Goal: Transaction & Acquisition: Purchase product/service

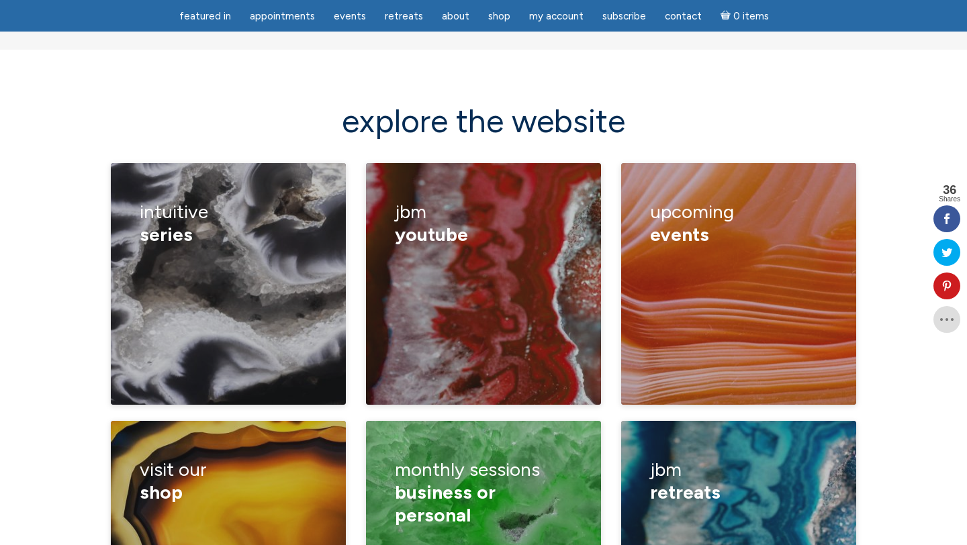
scroll to position [1834, 0]
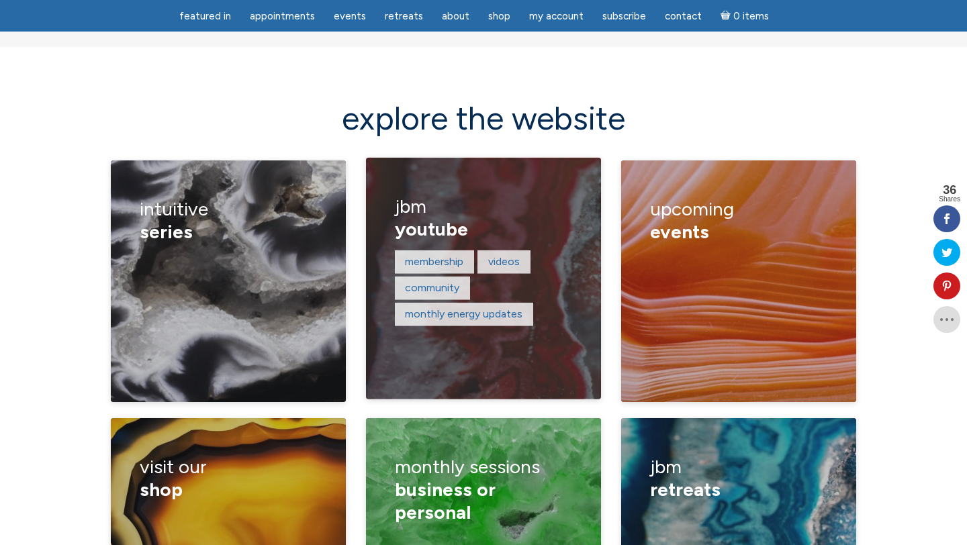
click at [487, 250] on p "Videos" at bounding box center [503, 261] width 53 height 23
click at [495, 255] on link "Videos" at bounding box center [504, 261] width 32 height 13
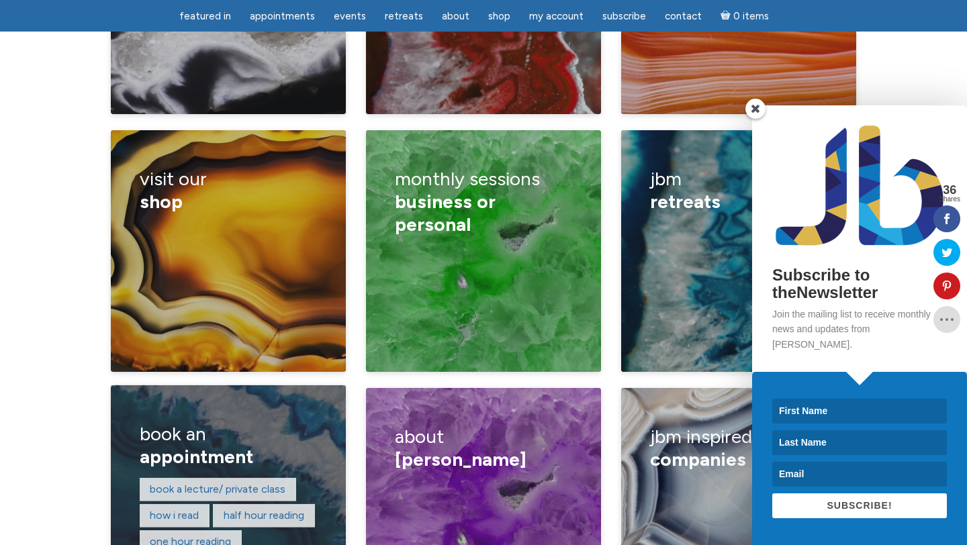
scroll to position [2146, 0]
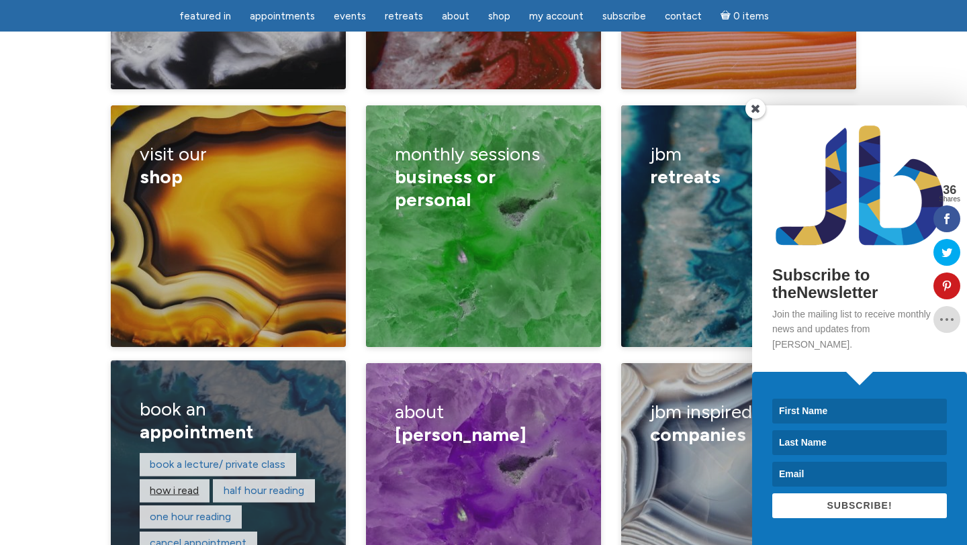
click at [195, 484] on link "How I read" at bounding box center [174, 490] width 49 height 13
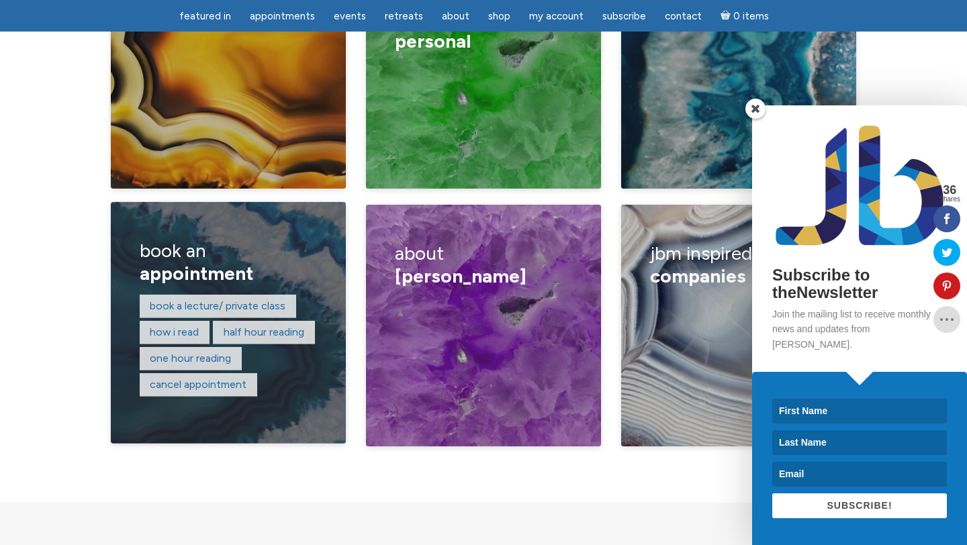
scroll to position [1985, 0]
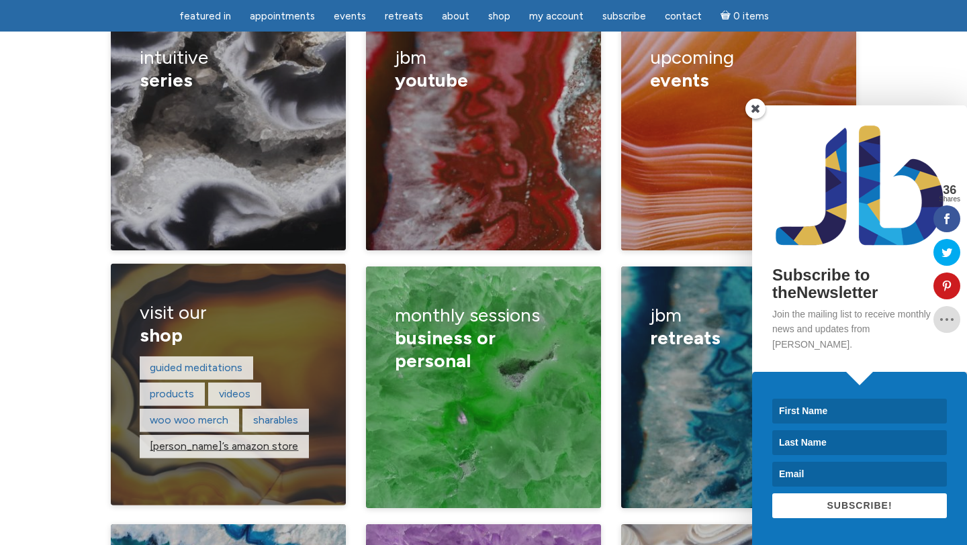
click at [191, 440] on link "Jamie’s amazon store" at bounding box center [224, 446] width 148 height 13
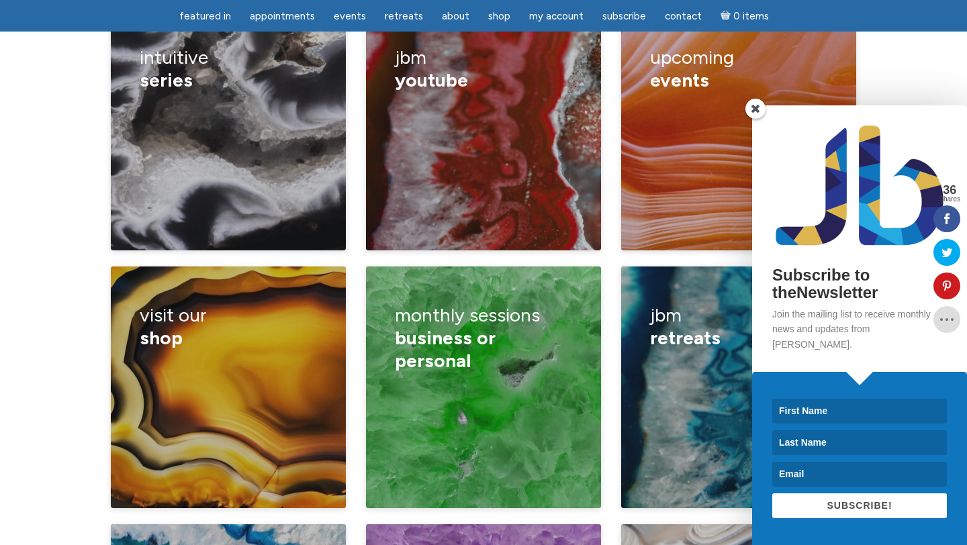
click at [755, 119] on span at bounding box center [755, 109] width 20 height 20
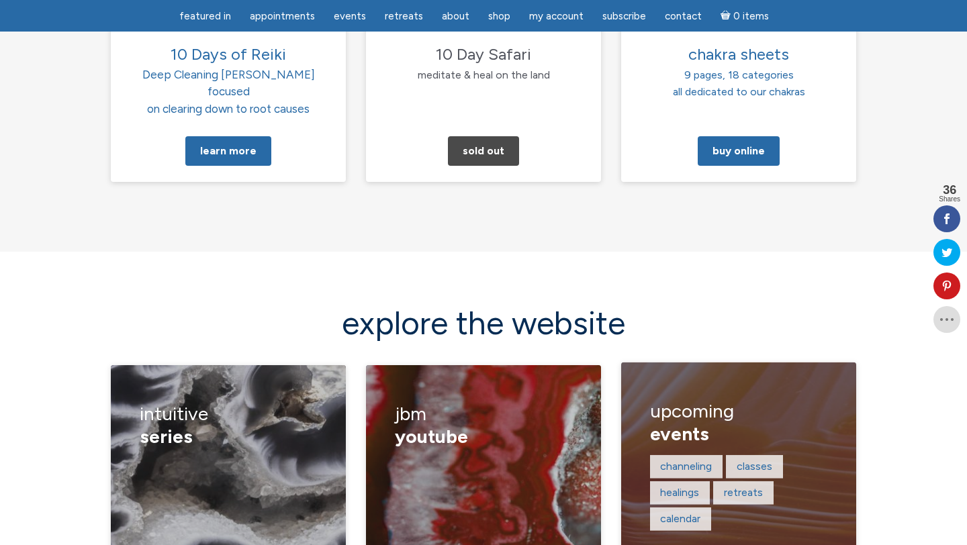
scroll to position [1647, 0]
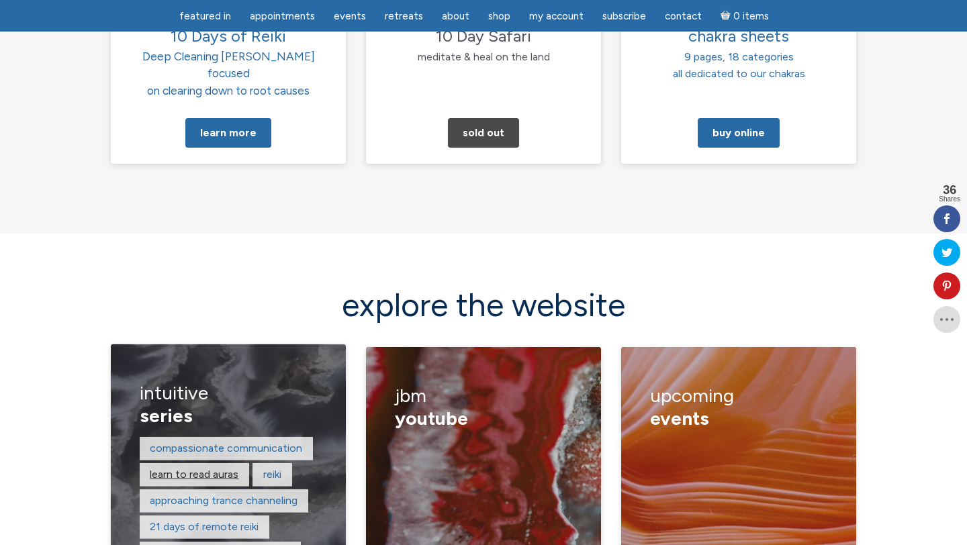
click at [211, 468] on link "learn to read auras" at bounding box center [194, 474] width 89 height 13
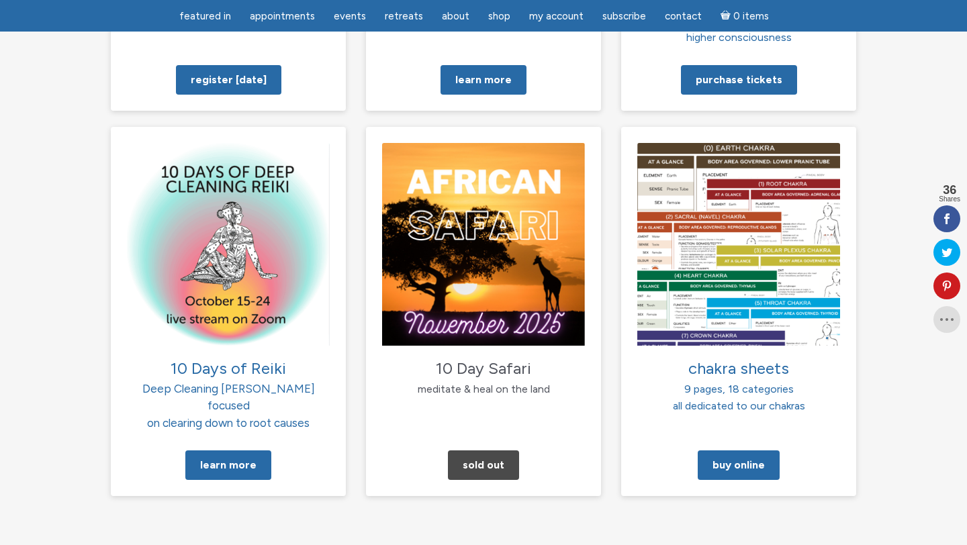
scroll to position [1298, 0]
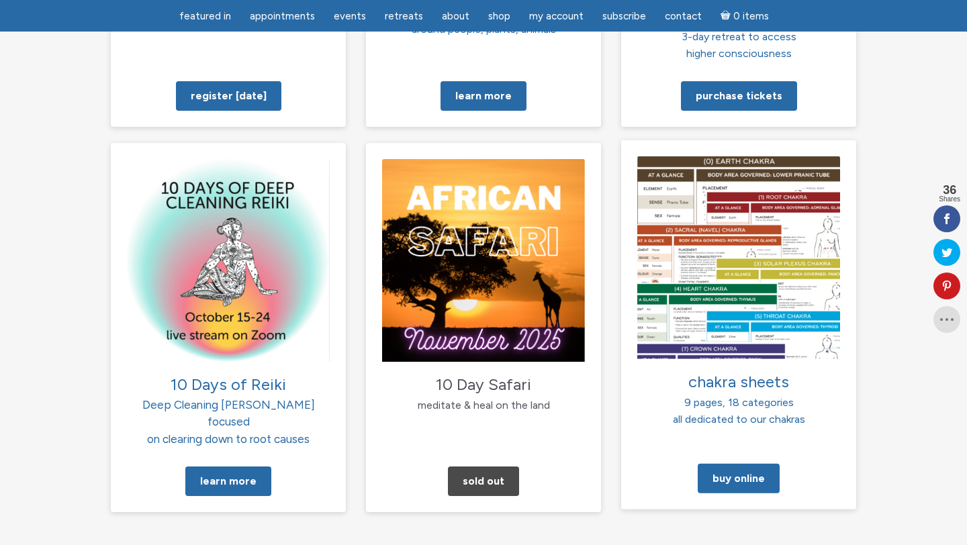
click at [758, 283] on img at bounding box center [738, 257] width 203 height 203
click at [747, 300] on img at bounding box center [738, 257] width 203 height 203
click at [746, 371] on span "chakra sheets" at bounding box center [738, 380] width 101 height 19
click at [716, 395] on span "9 pages, 18 categories" at bounding box center [738, 401] width 109 height 13
click at [716, 413] on span "all dedicated to our chakras" at bounding box center [739, 419] width 132 height 13
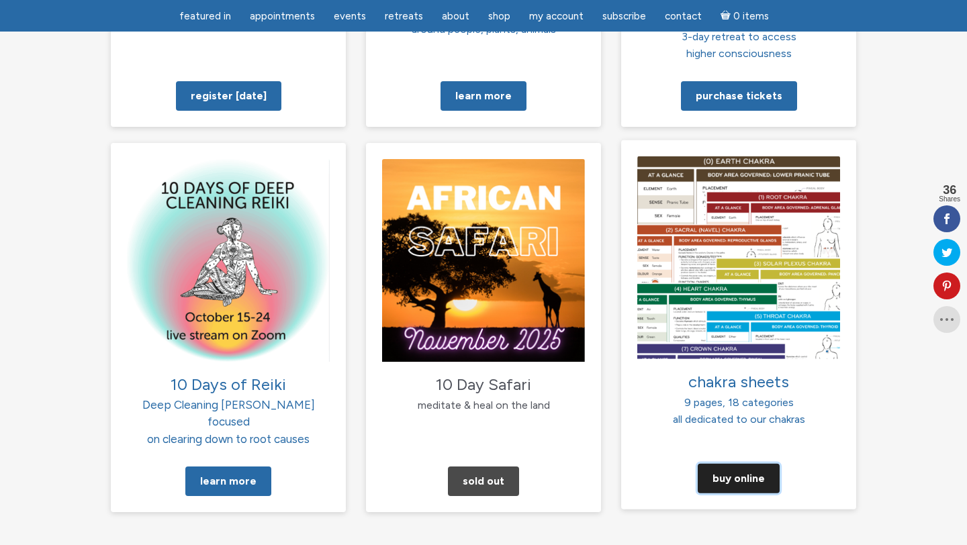
click at [724, 464] on link "Buy Online" at bounding box center [739, 479] width 82 height 30
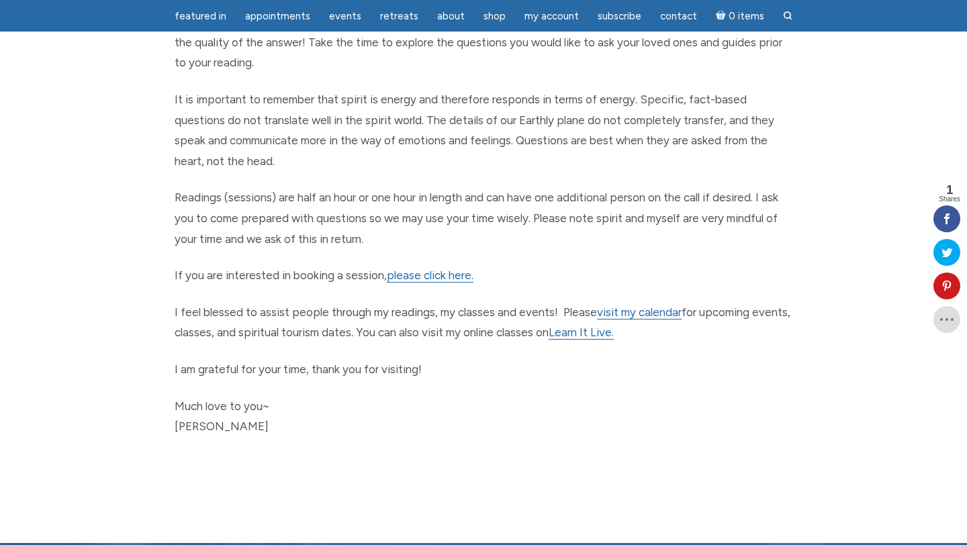
scroll to position [618, 0]
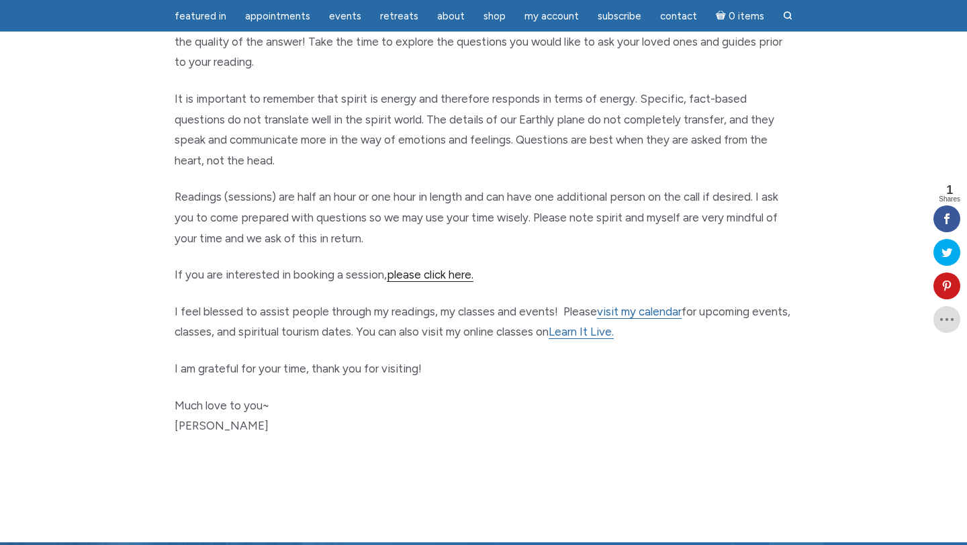
click at [441, 271] on link "please click here." at bounding box center [430, 275] width 87 height 14
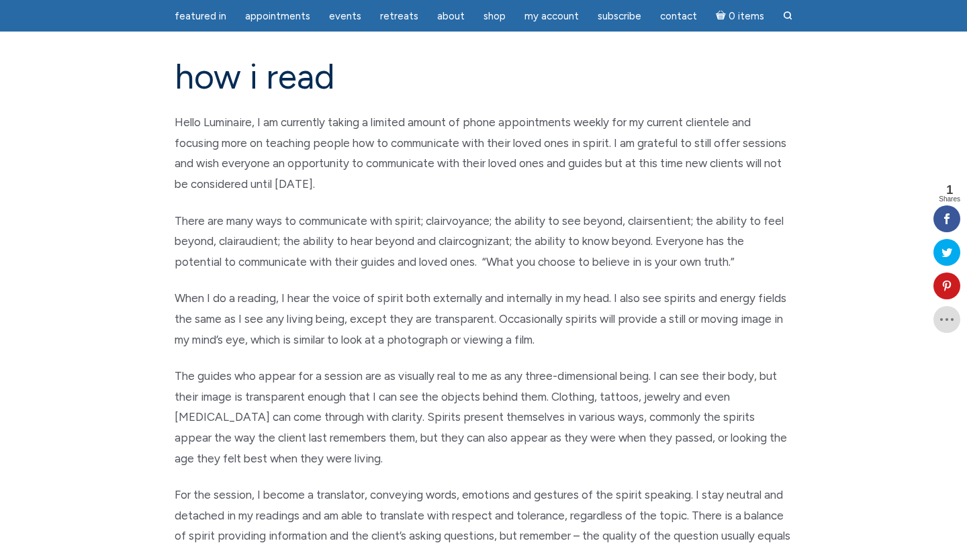
scroll to position [0, 0]
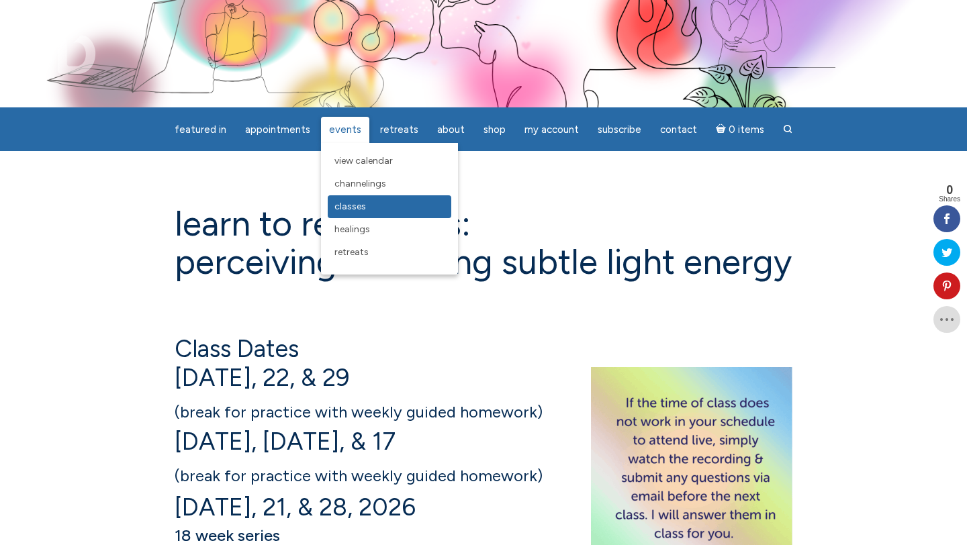
click at [352, 205] on span "Classes" at bounding box center [350, 206] width 32 height 11
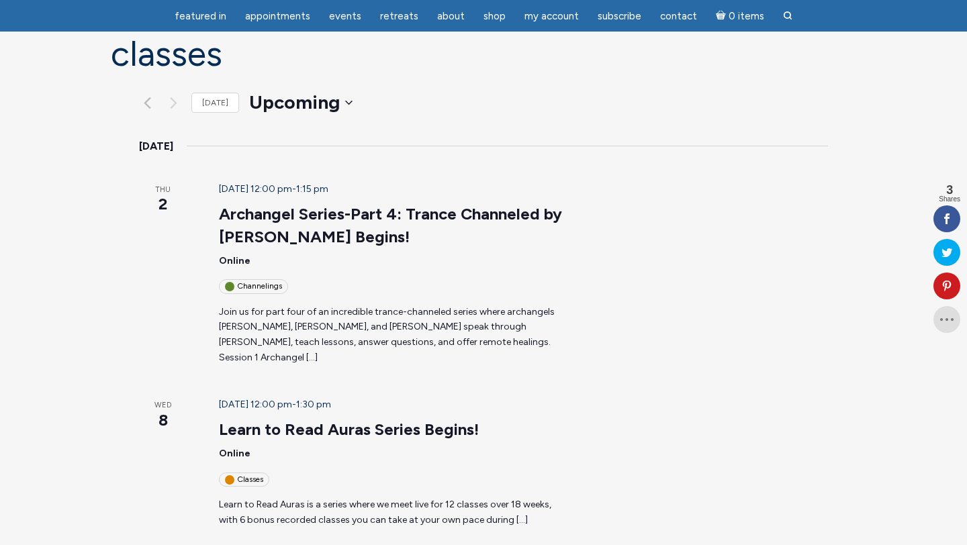
scroll to position [133, 0]
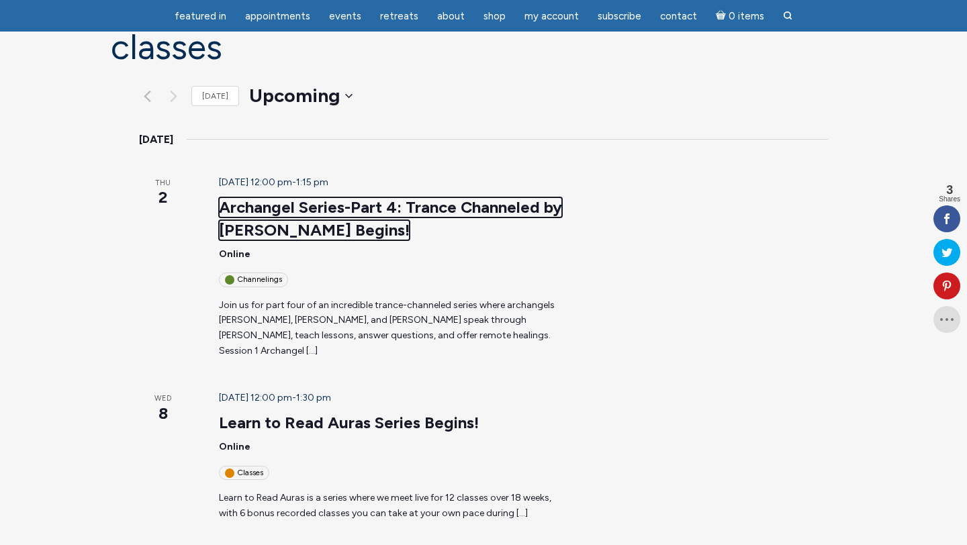
click at [420, 197] on link "Archangel Series-Part 4: Trance Channeled by [PERSON_NAME] Begins!" at bounding box center [390, 218] width 343 height 43
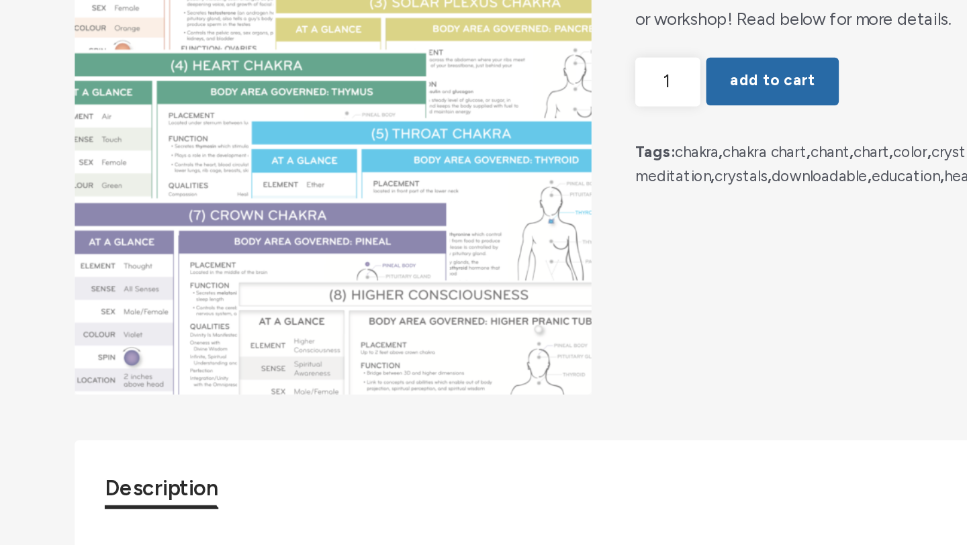
scroll to position [142, 0]
